Goal: Task Accomplishment & Management: Manage account settings

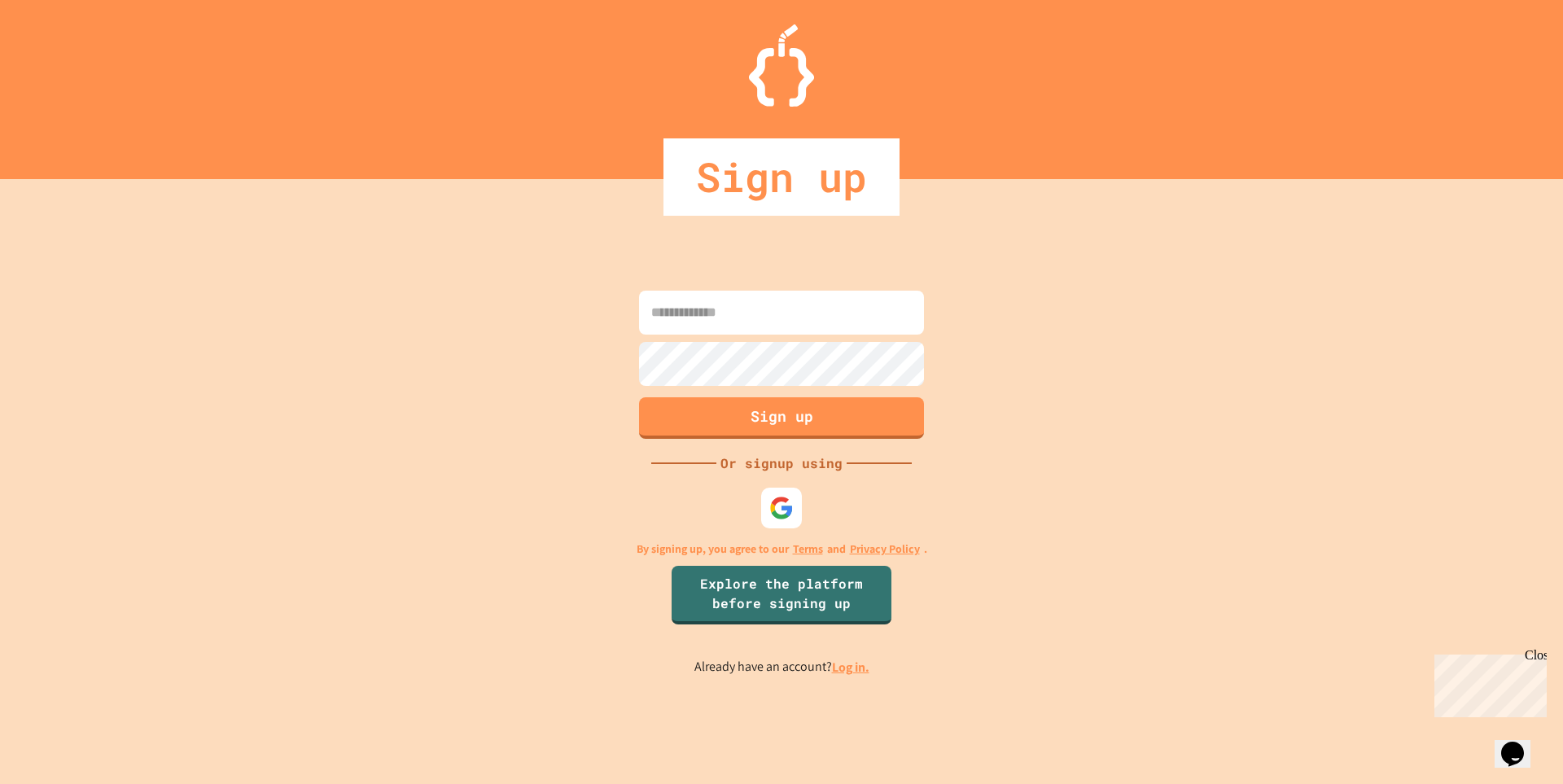
click at [811, 315] on input at bounding box center [782, 312] width 285 height 44
type input "**********"
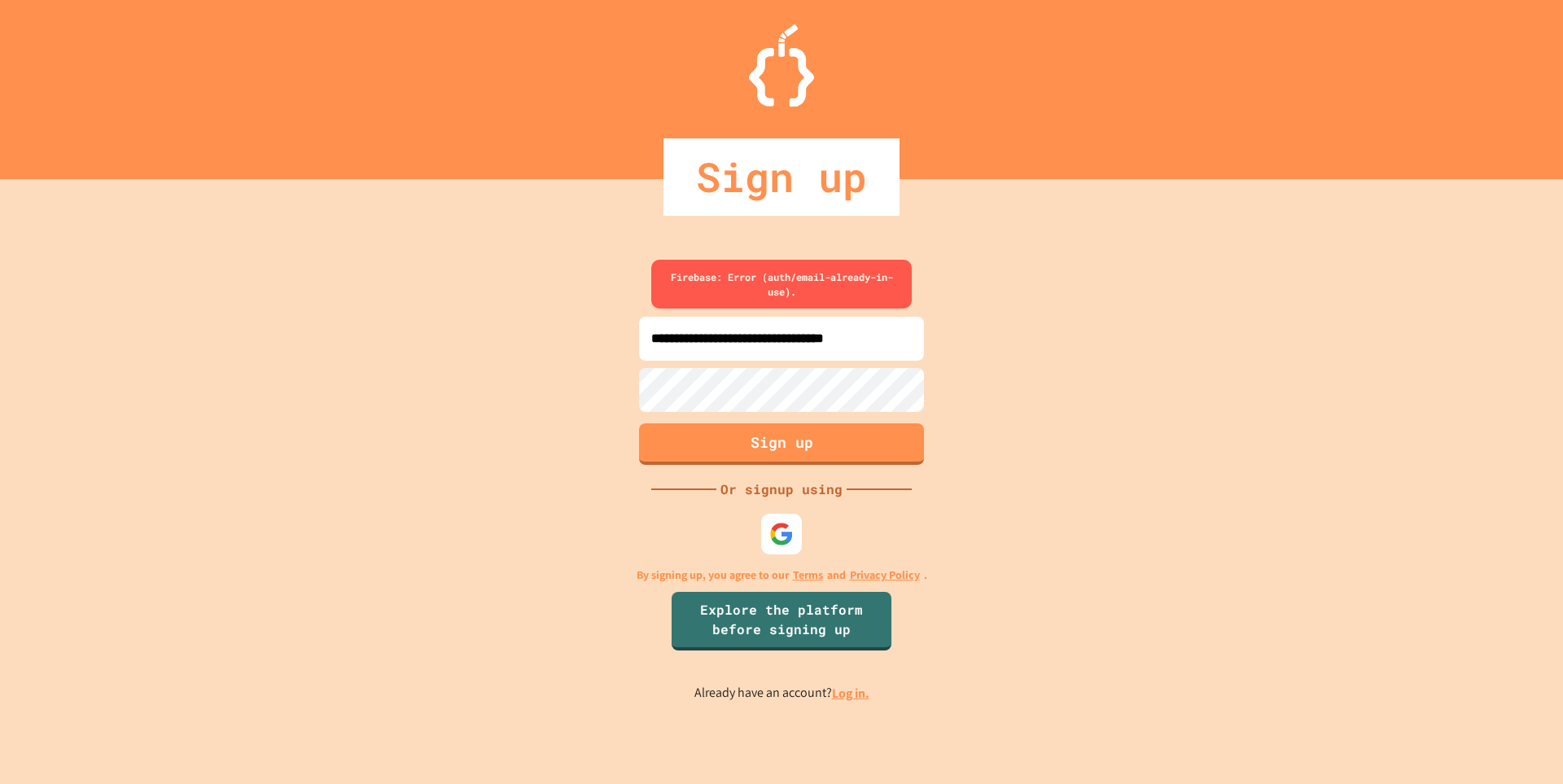
click at [845, 697] on link "Log in." at bounding box center [851, 692] width 38 height 17
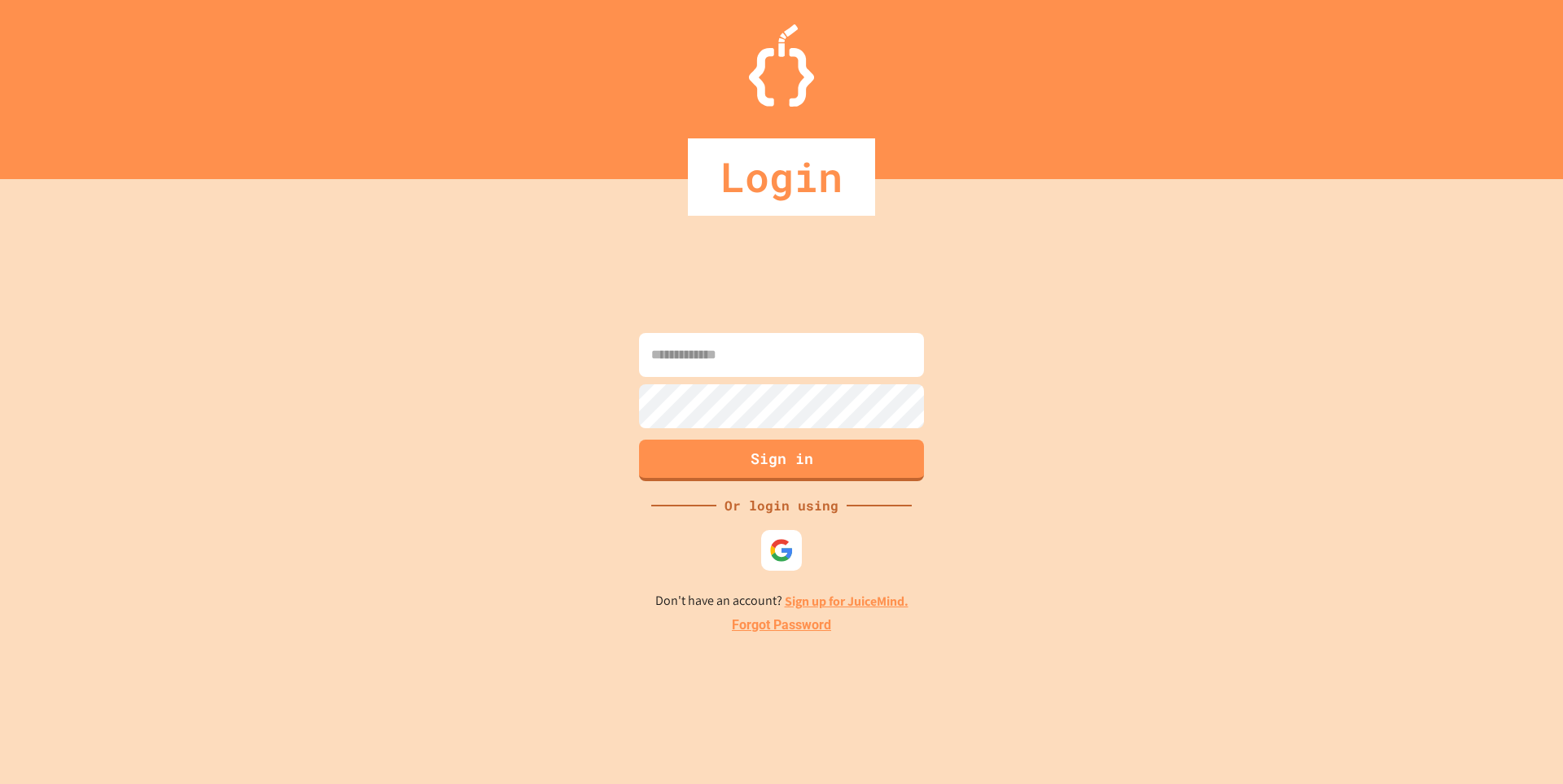
click at [712, 350] on input at bounding box center [782, 354] width 285 height 44
type input "**********"
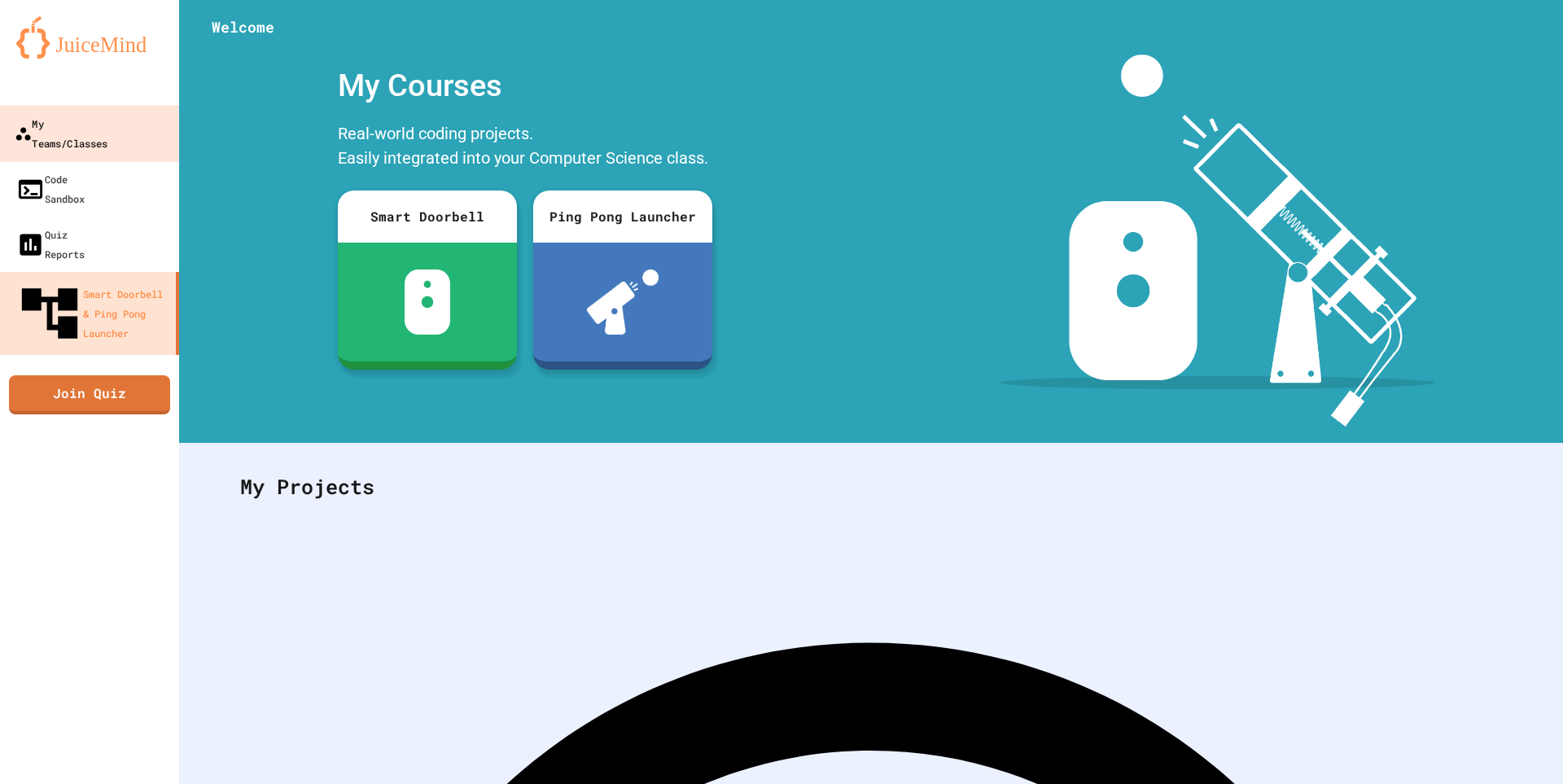
drag, startPoint x: 827, startPoint y: 2, endPoint x: 86, endPoint y: 132, distance: 752.3
click at [86, 132] on div "My Teams/Classes" at bounding box center [61, 133] width 94 height 39
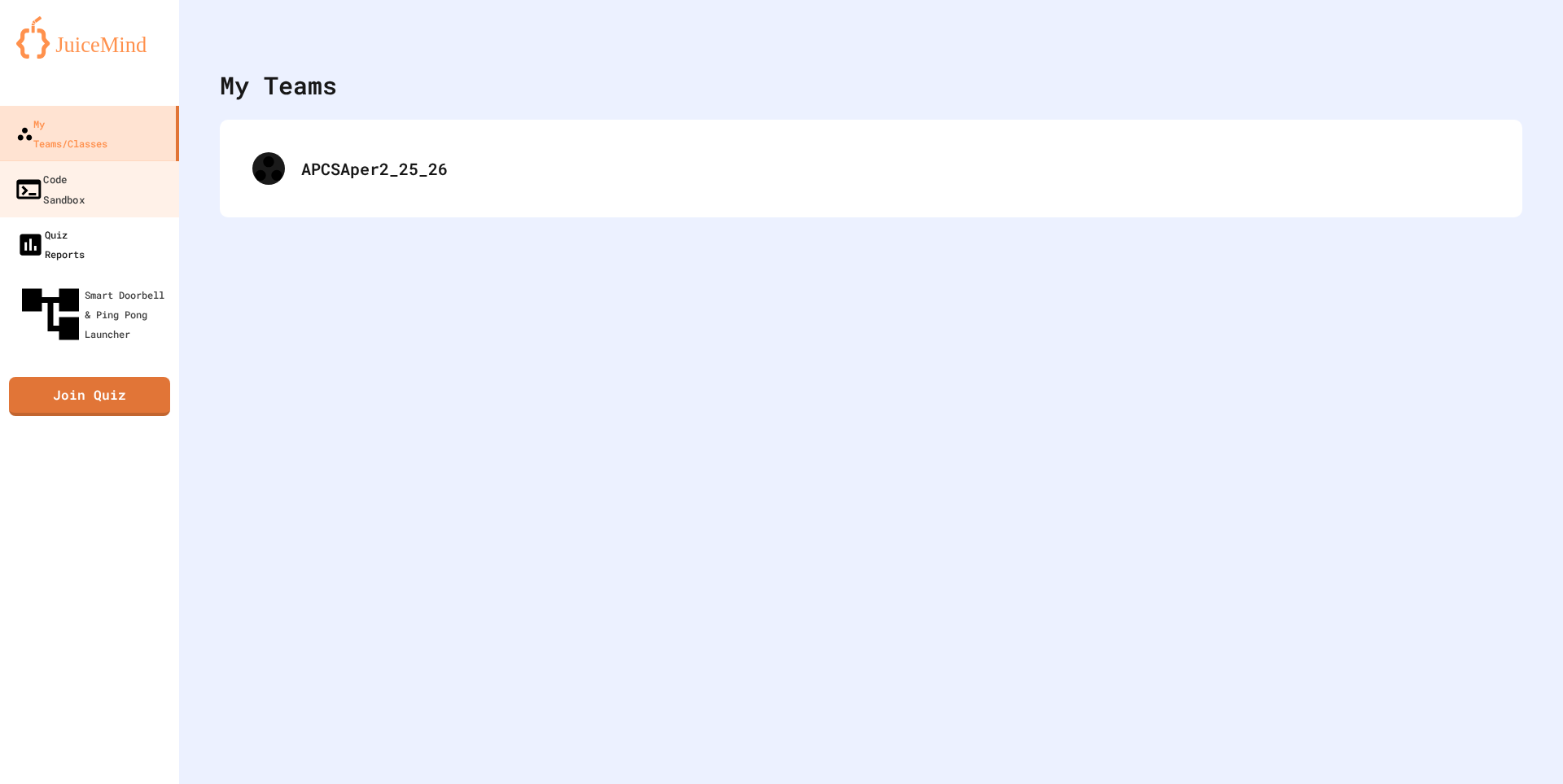
drag, startPoint x: 89, startPoint y: 165, endPoint x: 90, endPoint y: 189, distance: 24.0
click at [85, 169] on div "Code Sandbox" at bounding box center [49, 189] width 71 height 39
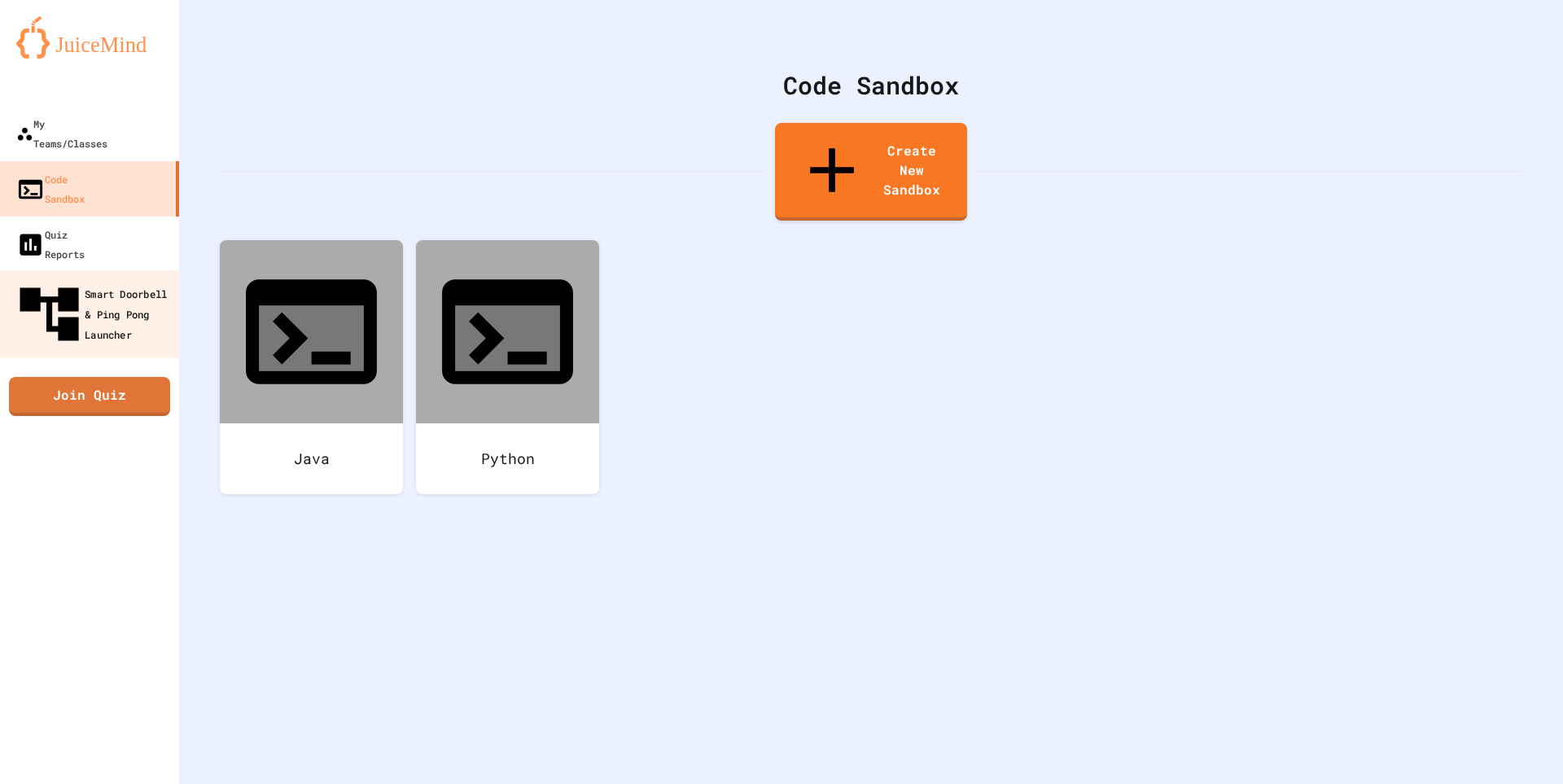
click at [97, 279] on div "Smart Doorbell & Ping Pong Launcher" at bounding box center [94, 315] width 161 height 71
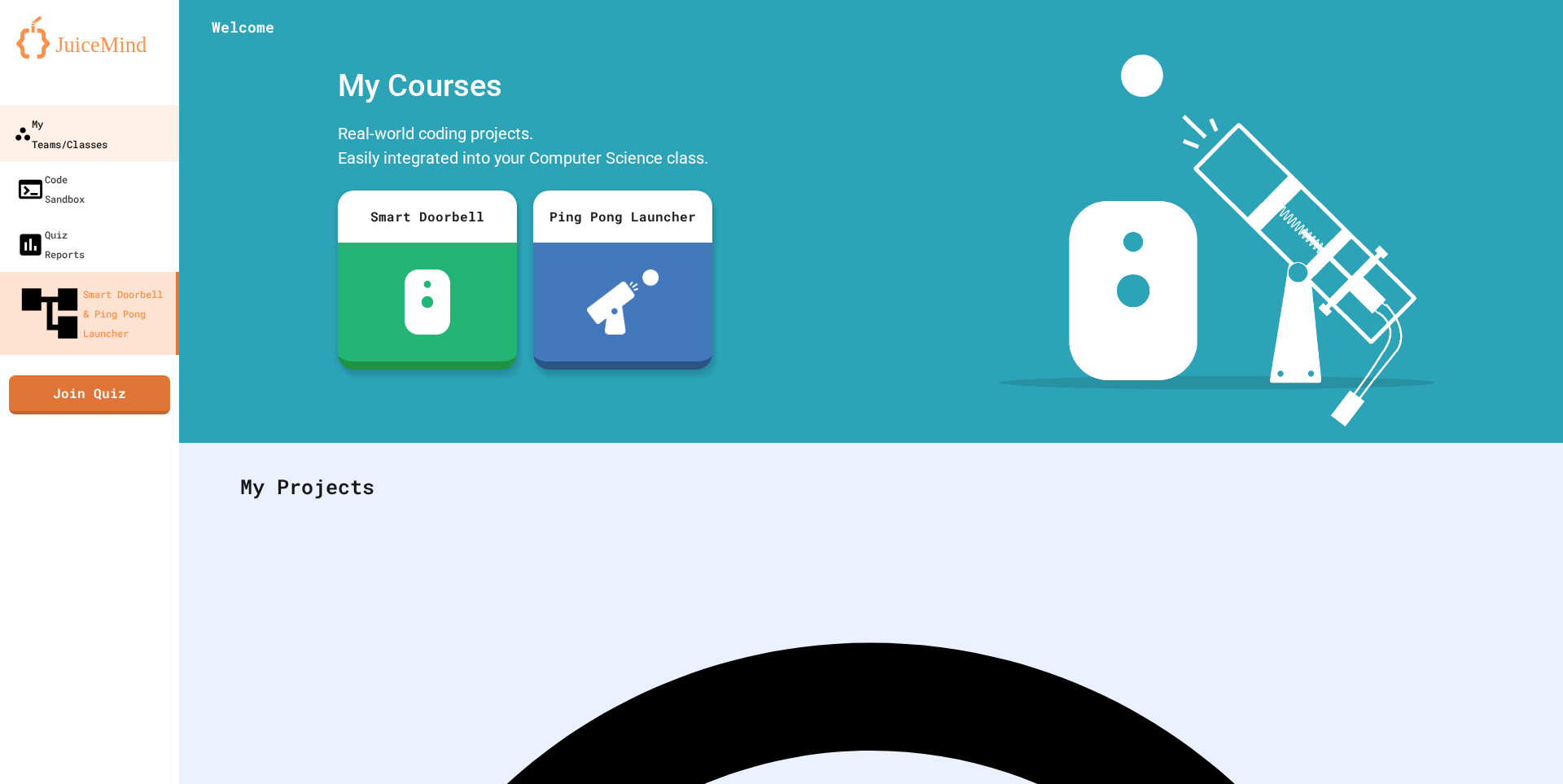
click at [95, 136] on link "My Teams/Classes" at bounding box center [90, 133] width 185 height 57
